Goal: Task Accomplishment & Management: Manage account settings

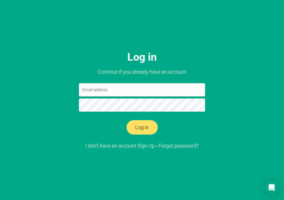
click at [14, 73] on div "Log in Continue if you already have an account Log in I don’t have an account S…" at bounding box center [142, 100] width 284 height 200
click at [103, 91] on input "email" at bounding box center [142, 89] width 126 height 13
paste input "[EMAIL_ADDRESS][DOMAIN_NAME]"
type input "[EMAIL_ADDRESS][DOMAIN_NAME]"
click at [6, 93] on div "Log in Continue if you already have an account [EMAIL_ADDRESS][DOMAIN_NAME] Log…" at bounding box center [142, 100] width 284 height 200
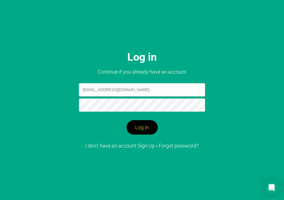
click at [145, 127] on button "Log in" at bounding box center [141, 127] width 31 height 15
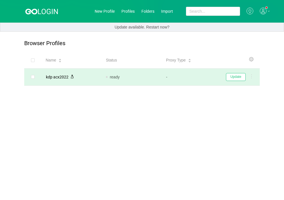
click at [229, 77] on button "Update" at bounding box center [236, 77] width 20 height 8
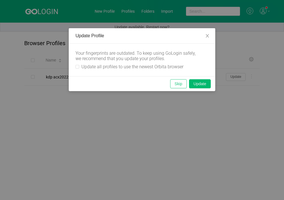
click at [176, 82] on button "Skip" at bounding box center [178, 83] width 17 height 9
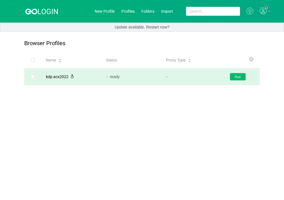
click at [234, 78] on button "Run" at bounding box center [238, 76] width 16 height 7
click at [263, 14] on span at bounding box center [262, 11] width 7 height 7
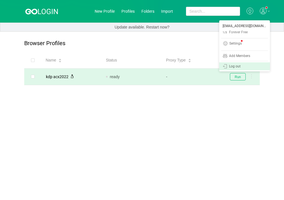
click at [235, 67] on div "Log out" at bounding box center [235, 66] width 12 height 4
